Goal: Check status: Check status

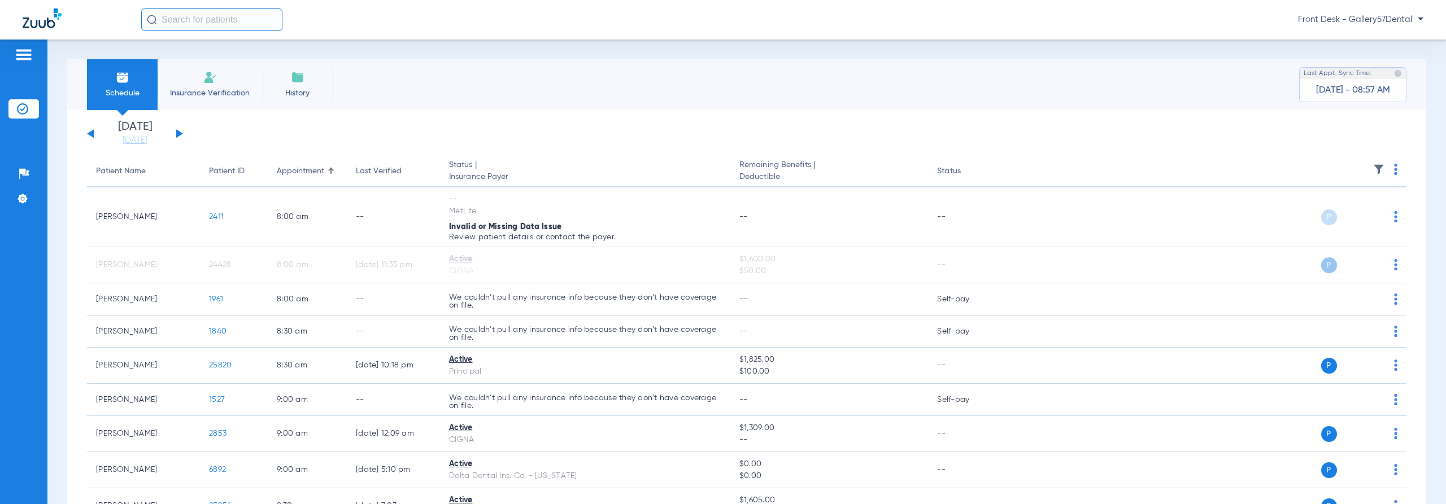
click at [234, 20] on input "text" at bounding box center [211, 19] width 141 height 23
type input "euxhenia"
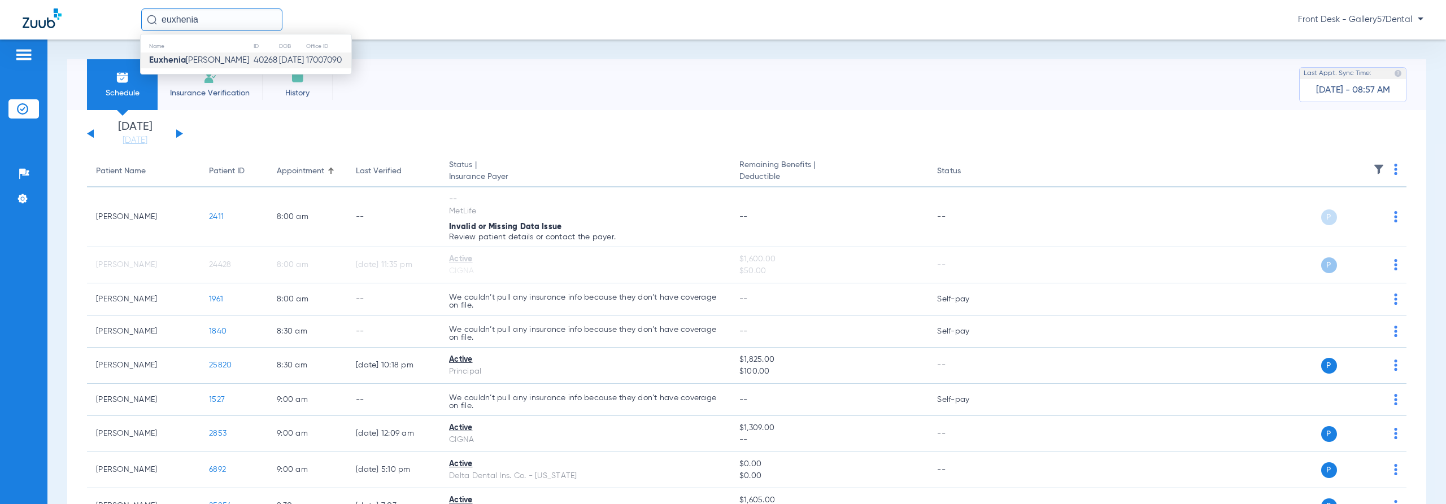
click at [253, 60] on td "40268" at bounding box center [265, 61] width 25 height 16
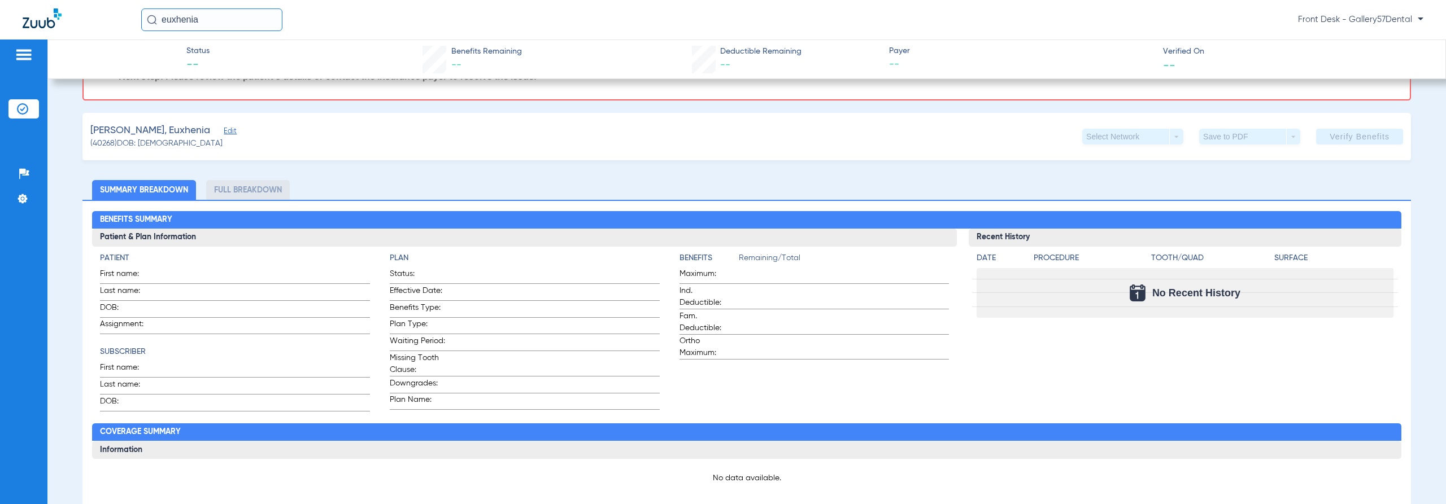
scroll to position [56, 0]
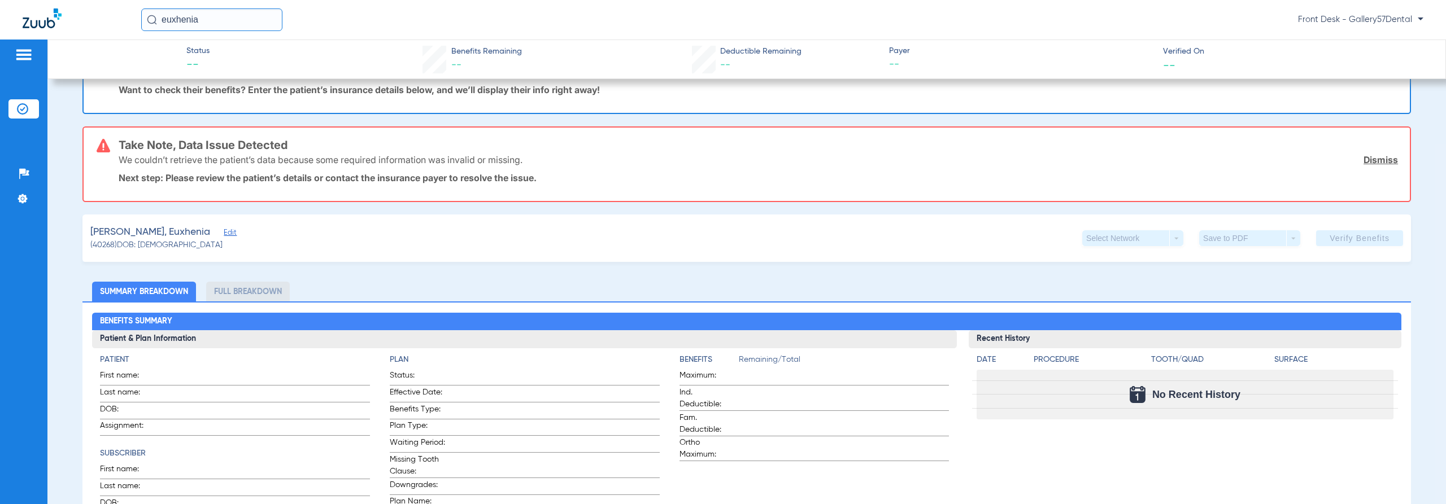
click at [259, 289] on li "Full Breakdown" at bounding box center [248, 292] width 84 height 20
click at [151, 291] on li "Summary Breakdown" at bounding box center [144, 292] width 104 height 20
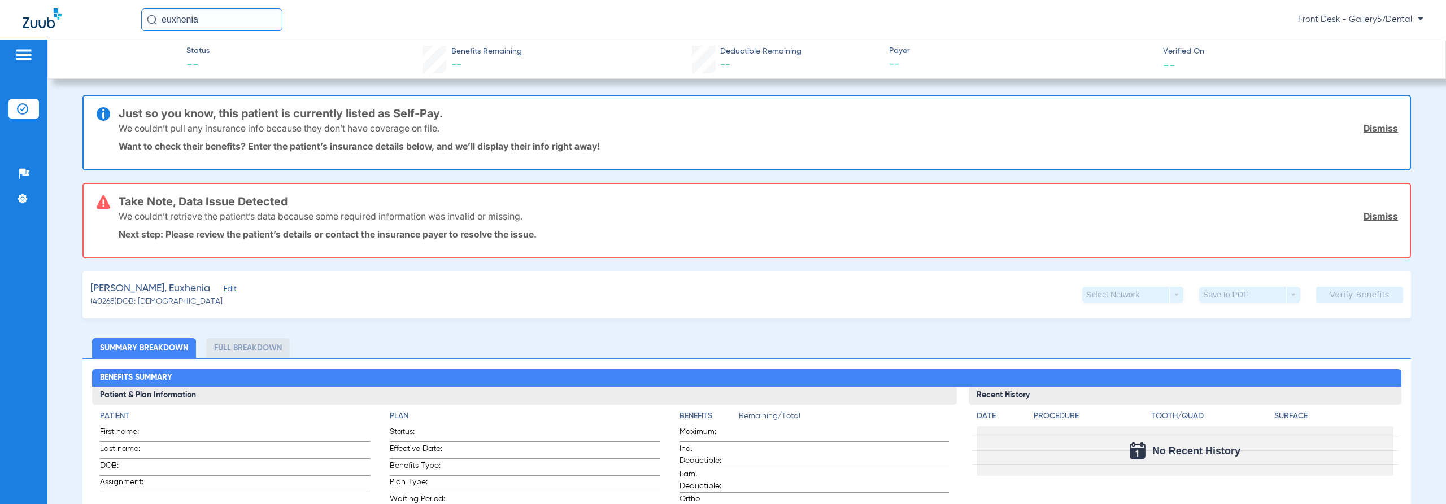
drag, startPoint x: 202, startPoint y: 15, endPoint x: 200, endPoint y: 30, distance: 15.4
click at [203, 12] on input "euxhenia" at bounding box center [211, 19] width 141 height 23
click at [224, 287] on span "Edit" at bounding box center [229, 290] width 10 height 11
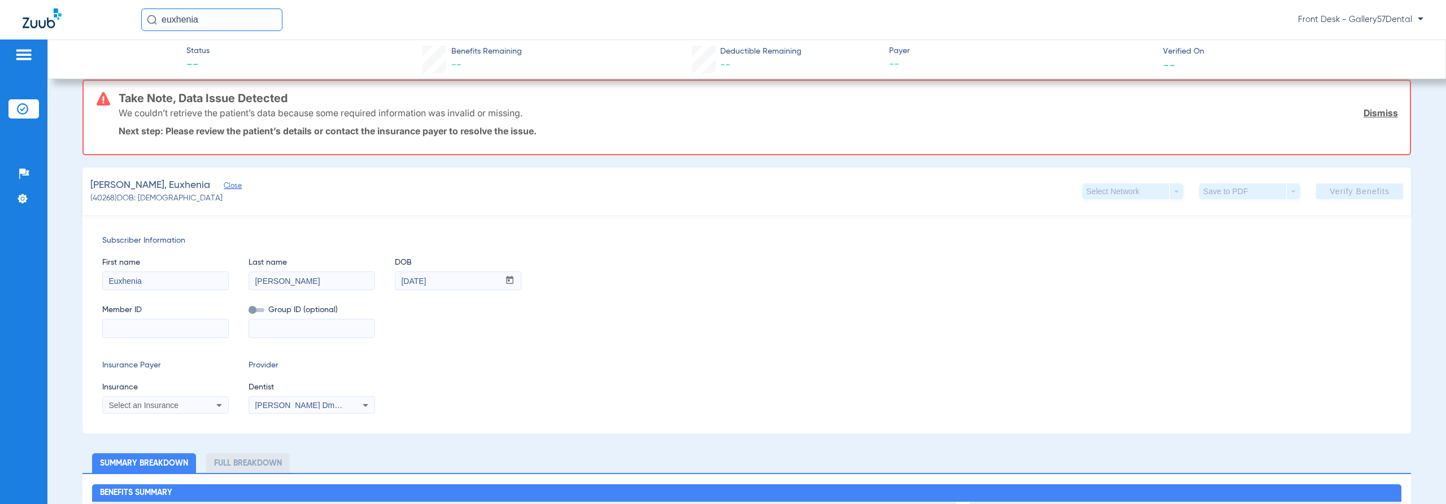
scroll to position [113, 0]
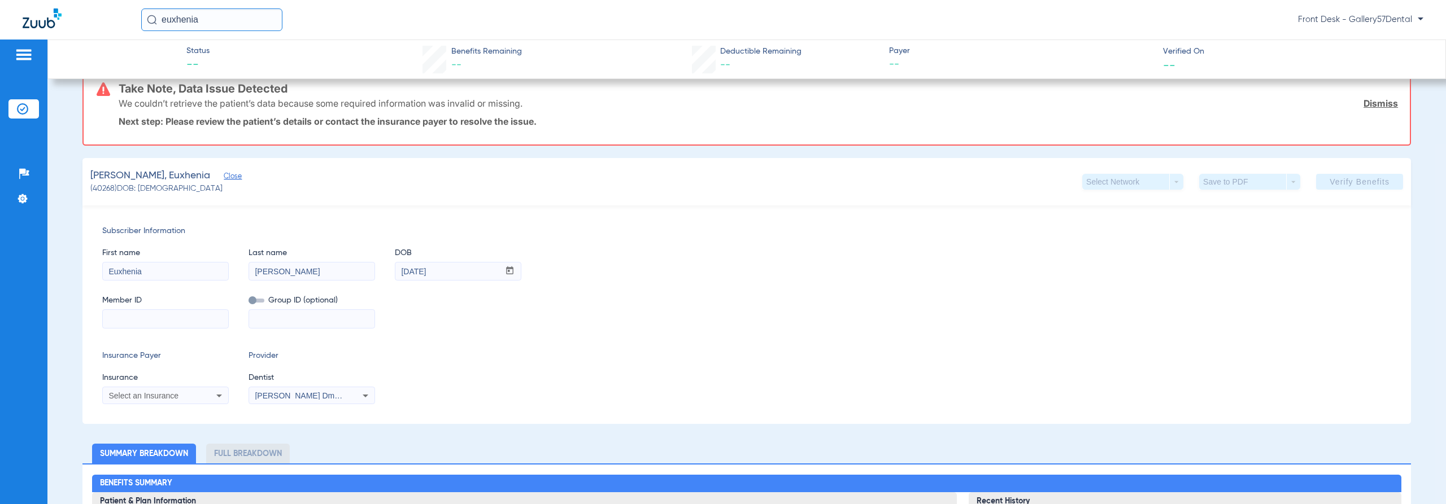
click at [181, 315] on input at bounding box center [165, 319] width 125 height 18
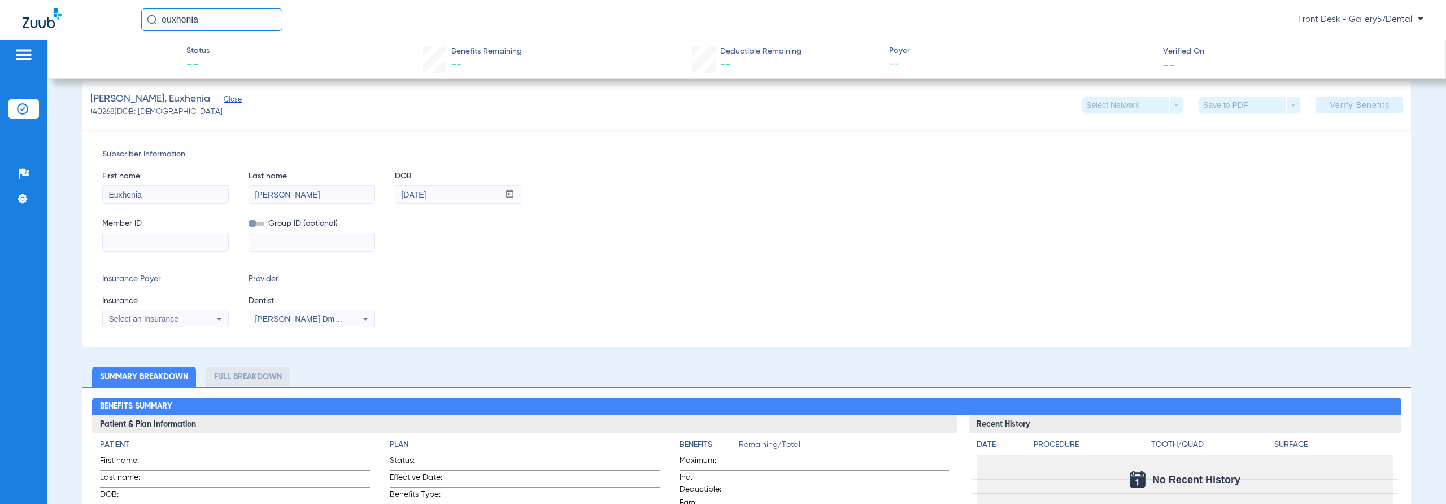
scroll to position [282, 0]
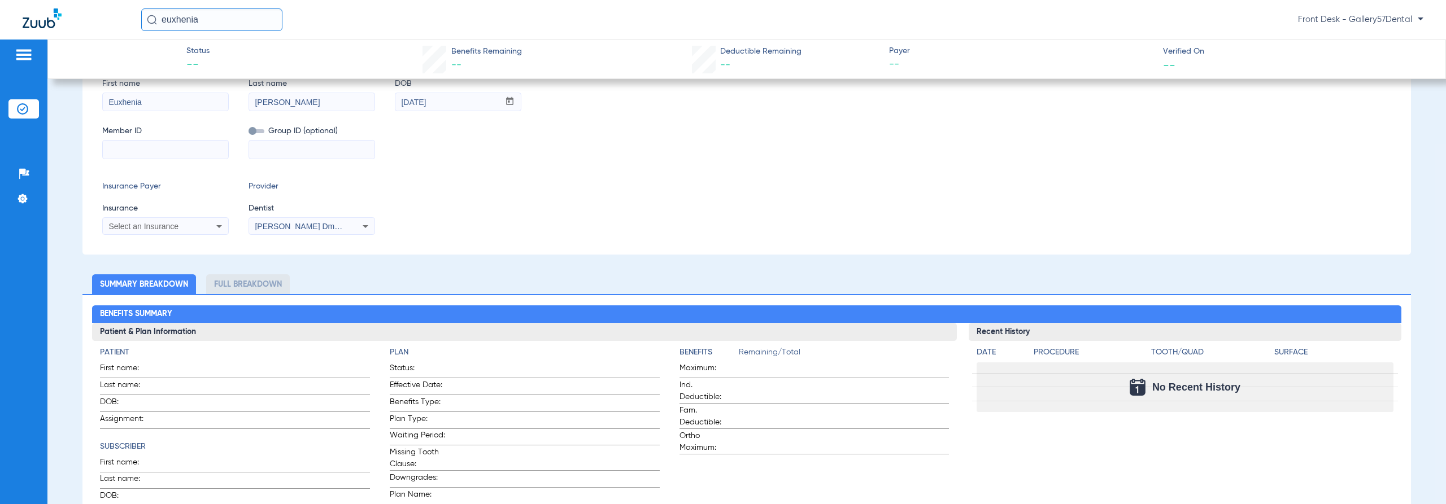
click at [252, 289] on li "Full Breakdown" at bounding box center [248, 285] width 84 height 20
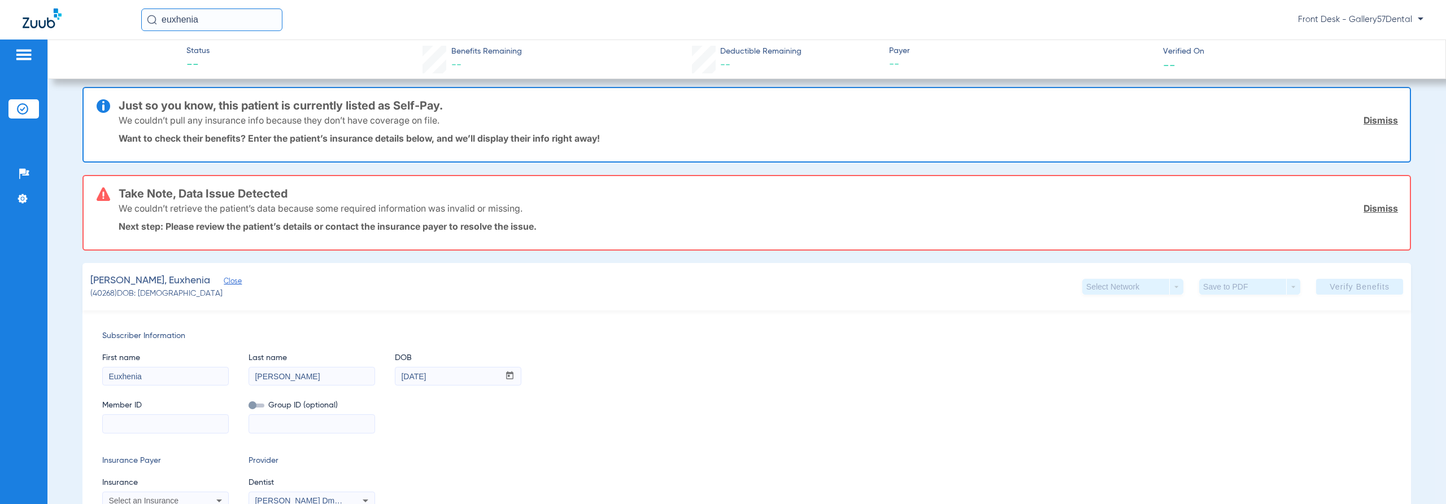
scroll to position [0, 0]
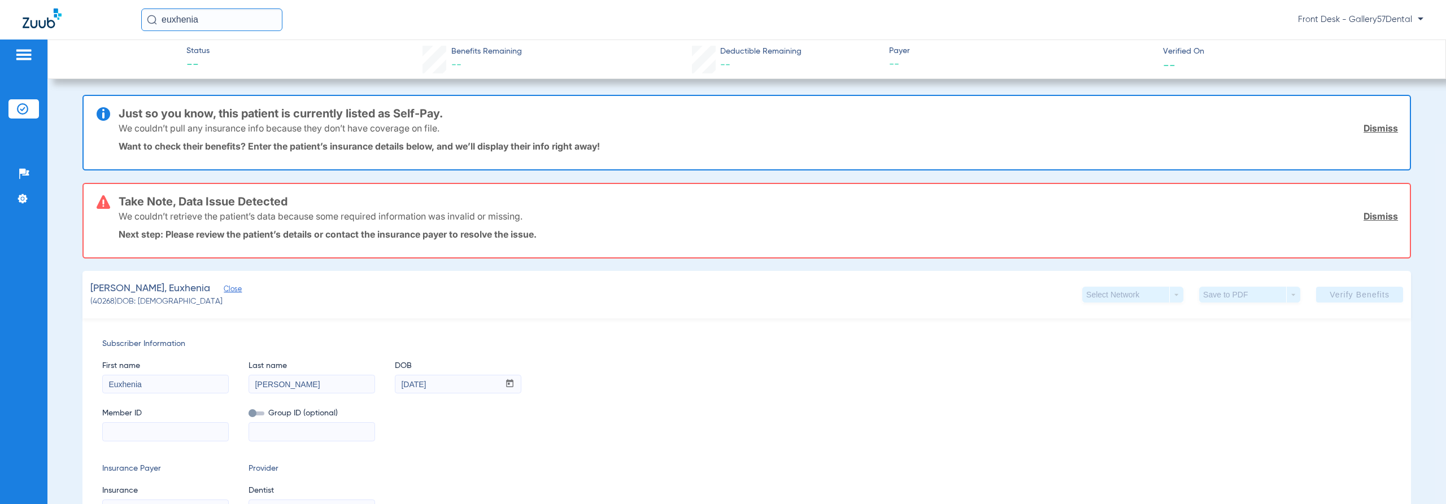
click at [34, 20] on img at bounding box center [42, 18] width 39 height 20
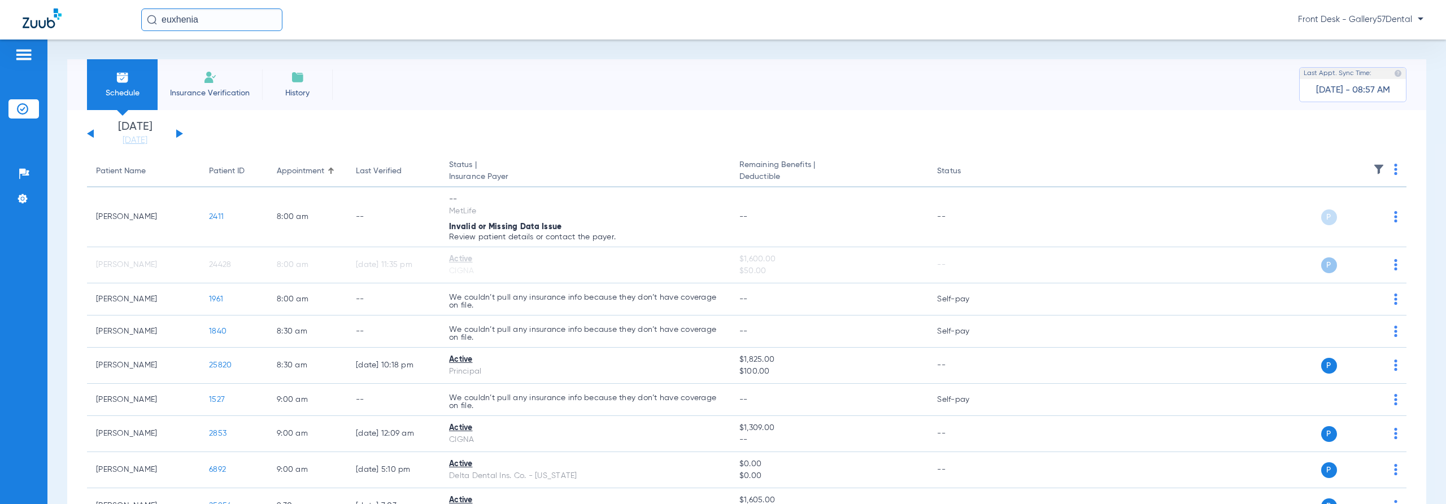
click at [284, 84] on li "History" at bounding box center [297, 84] width 71 height 51
